Goal: Transaction & Acquisition: Download file/media

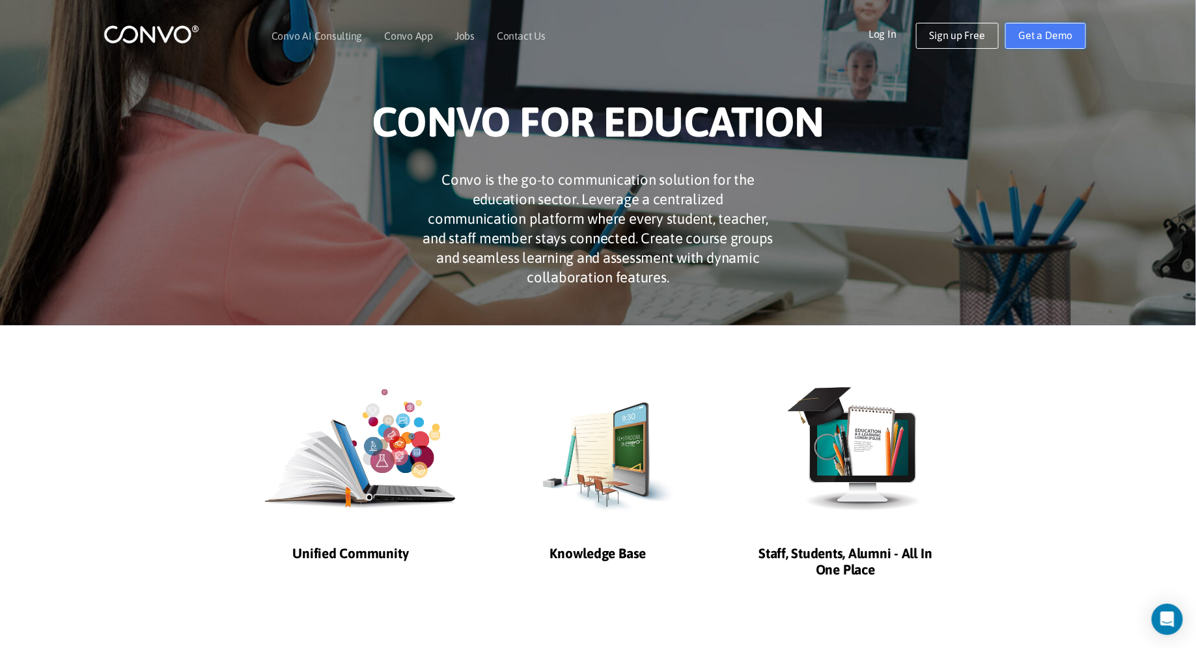
click at [1062, 33] on link "Get a Demo" at bounding box center [1045, 36] width 81 height 26
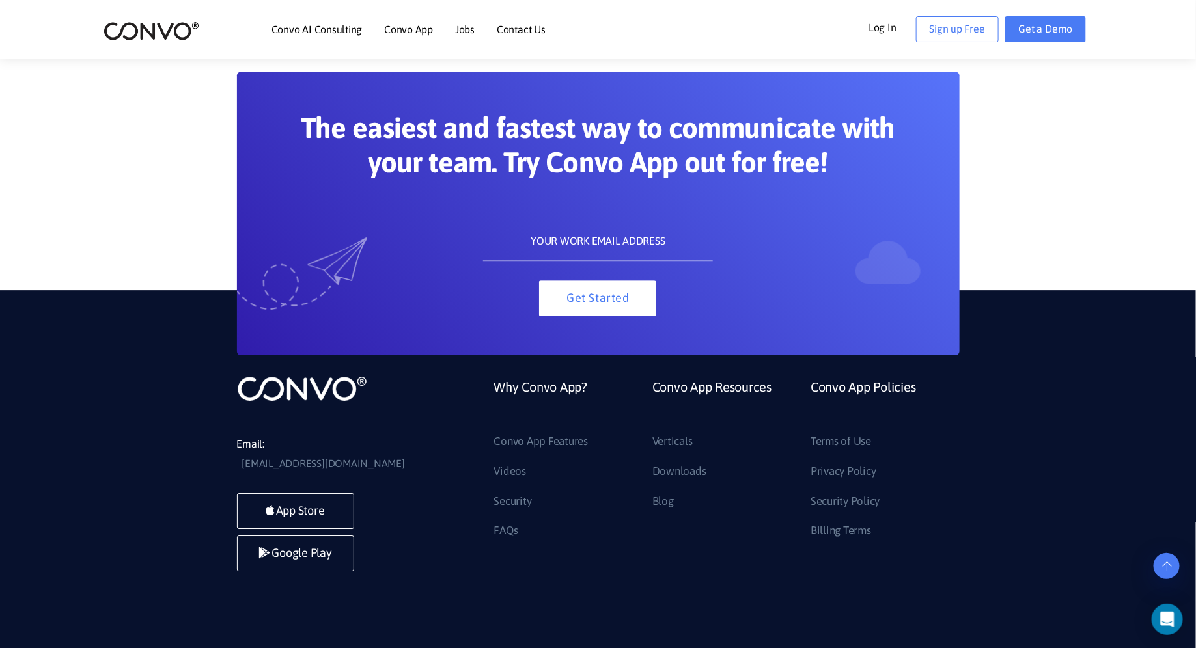
scroll to position [1842, 0]
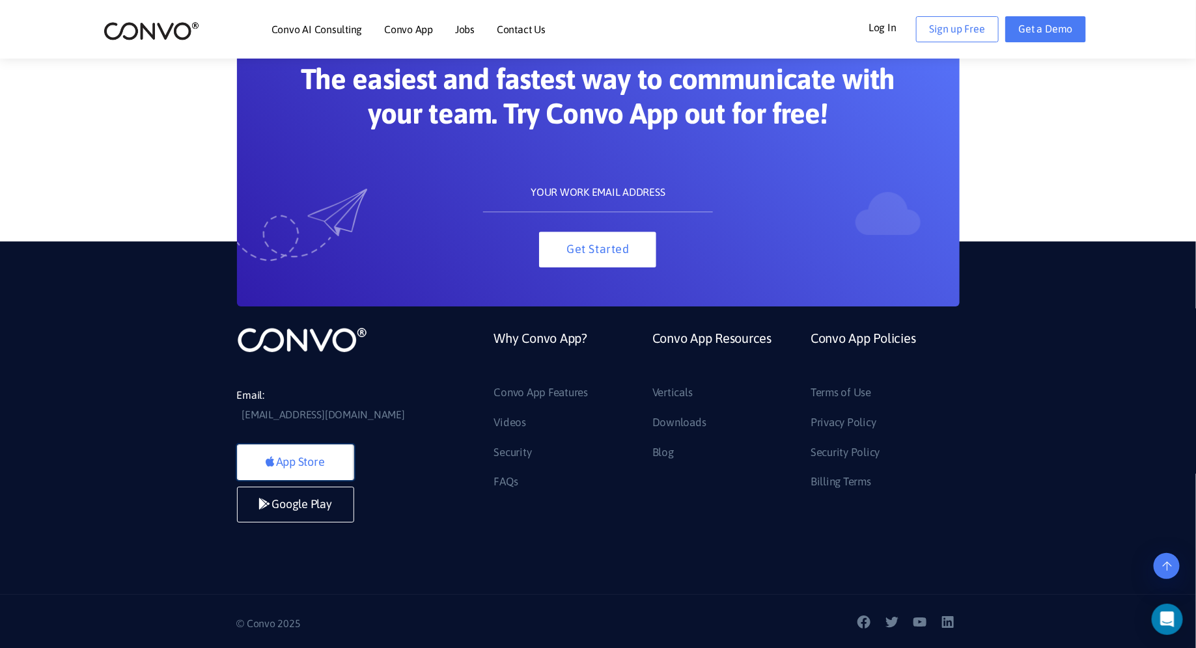
click at [305, 456] on link "App Store" at bounding box center [295, 463] width 117 height 36
